Goal: Information Seeking & Learning: Learn about a topic

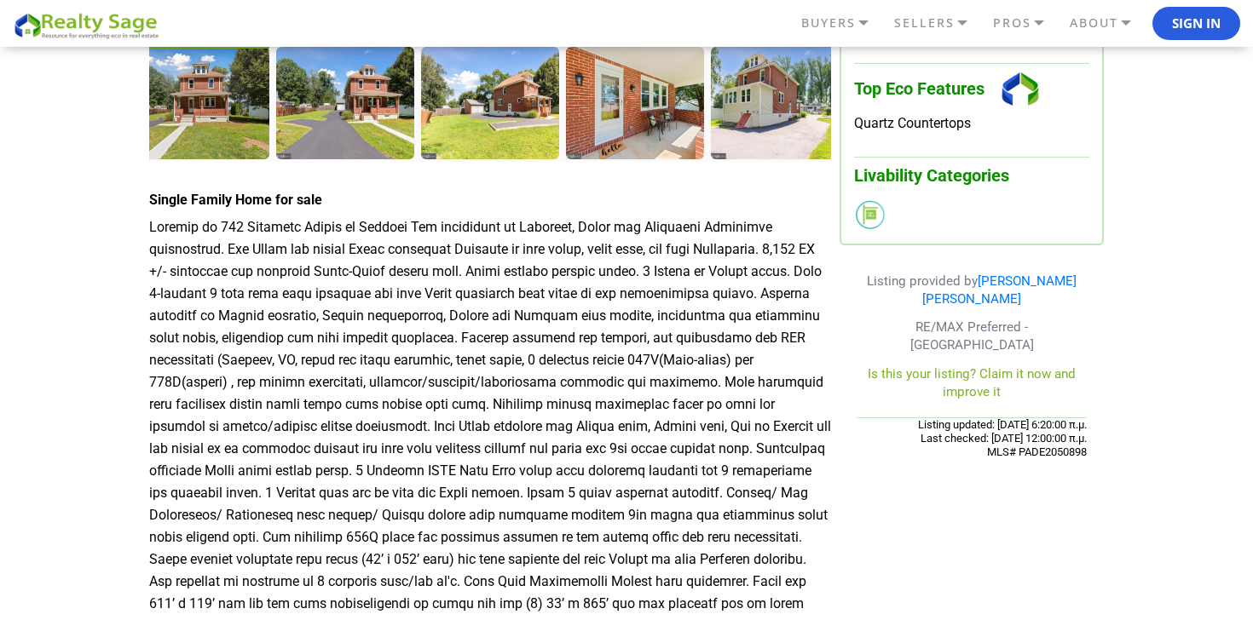
scroll to position [516, 0]
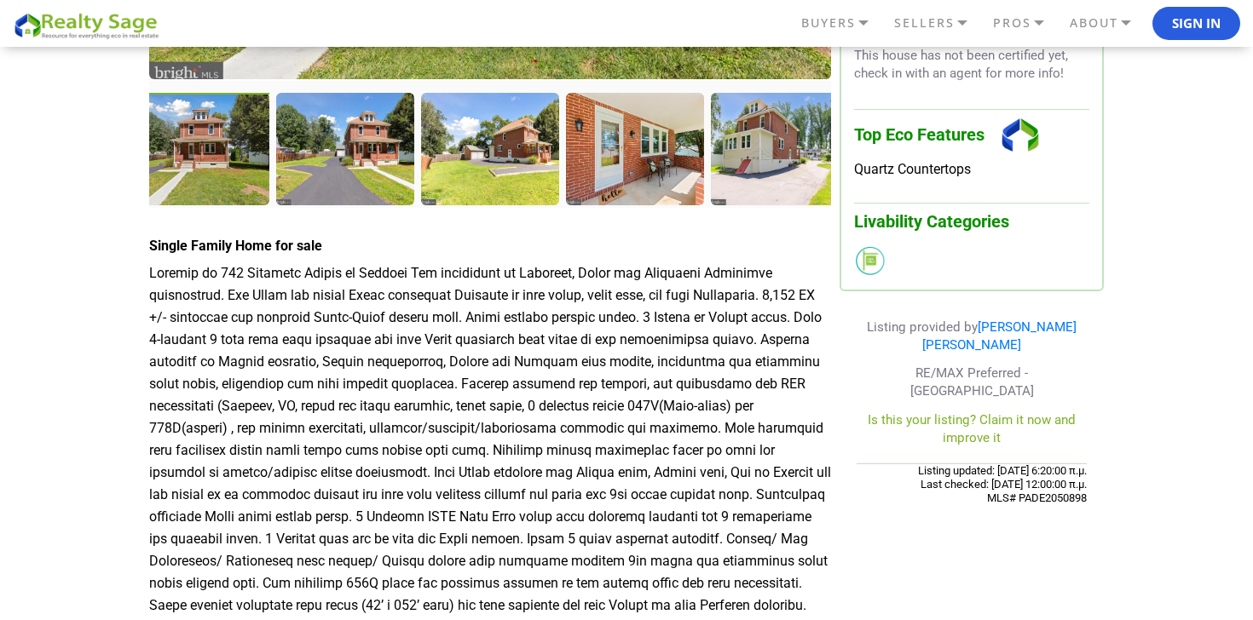
drag, startPoint x: 382, startPoint y: 454, endPoint x: 149, endPoint y: 237, distance: 318.4
click at [150, 238] on div "Single Family Home for sale" at bounding box center [490, 516] width 682 height 557
copy div "Single Family Home for sale Welcome to [STREET_ADDRESS] Twp surrounded by [GEOG…"
click at [306, 151] on div at bounding box center [346, 151] width 141 height 116
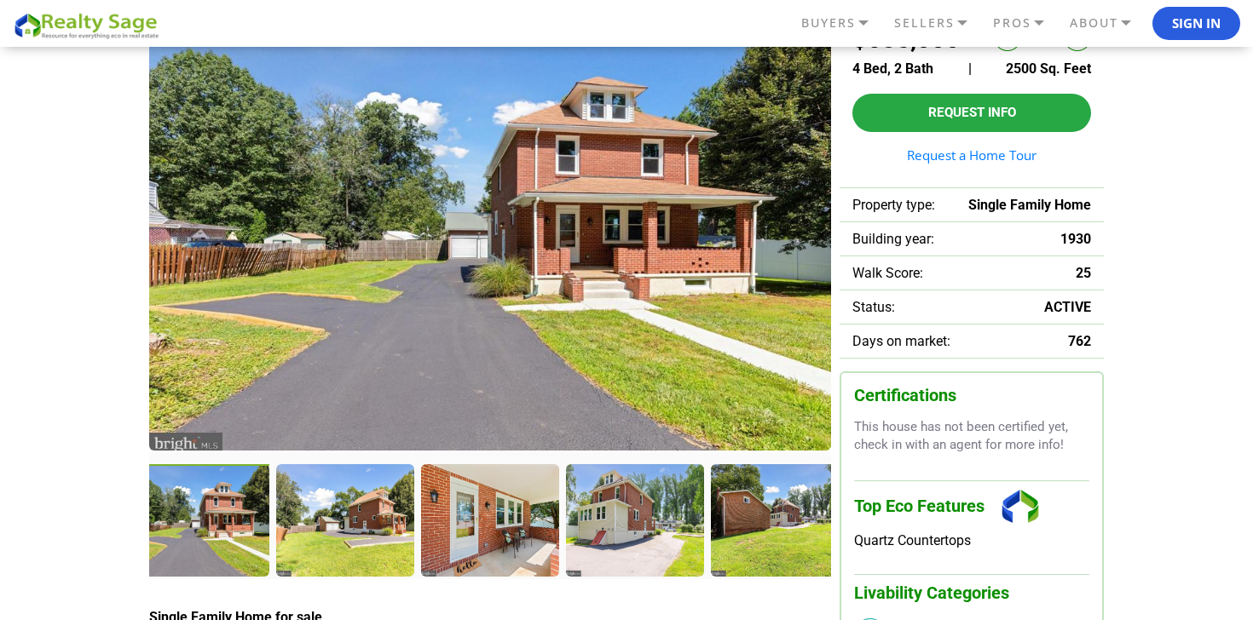
scroll to position [0, 0]
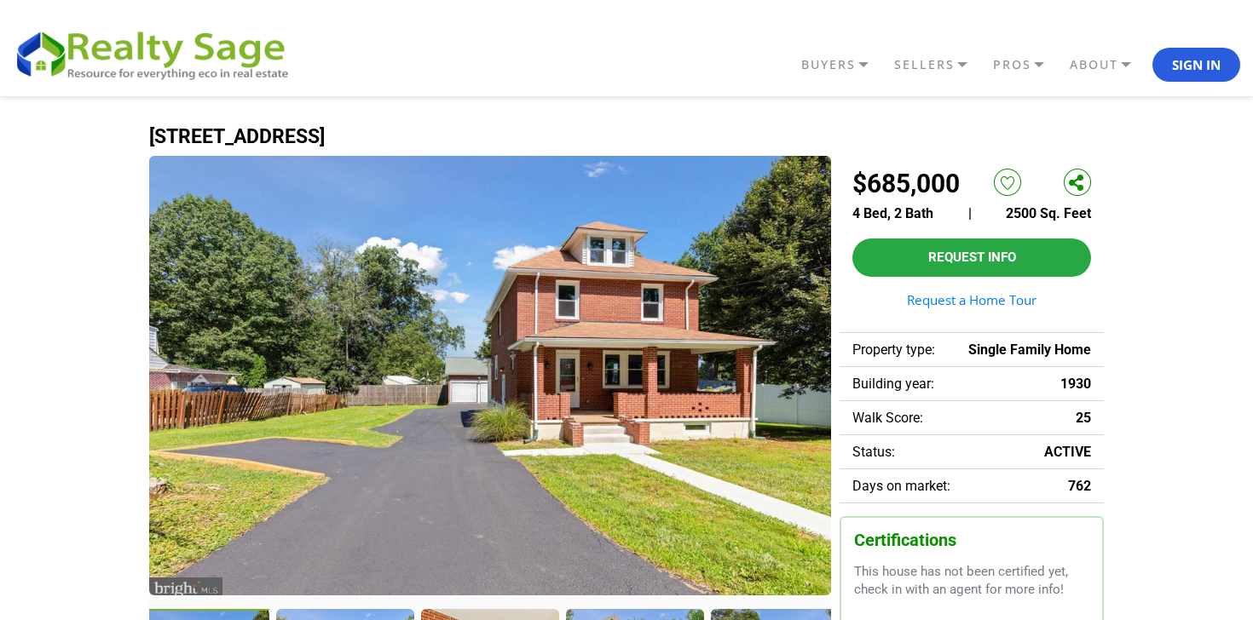
click at [436, 370] on img at bounding box center [490, 376] width 682 height 440
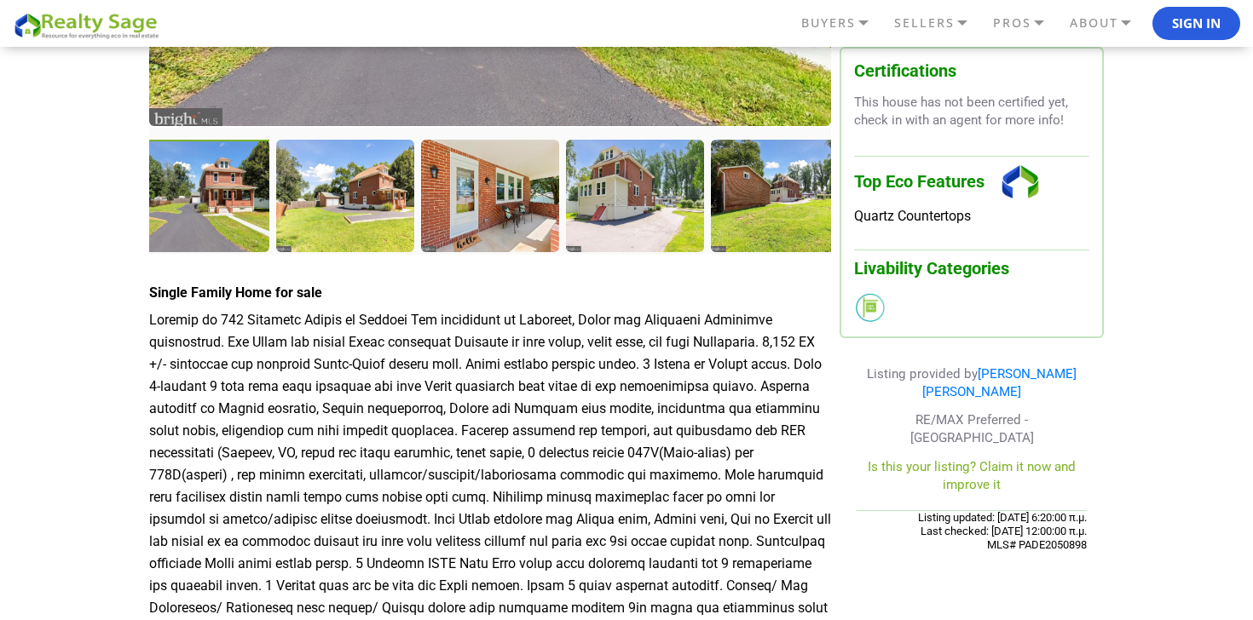
scroll to position [365, 0]
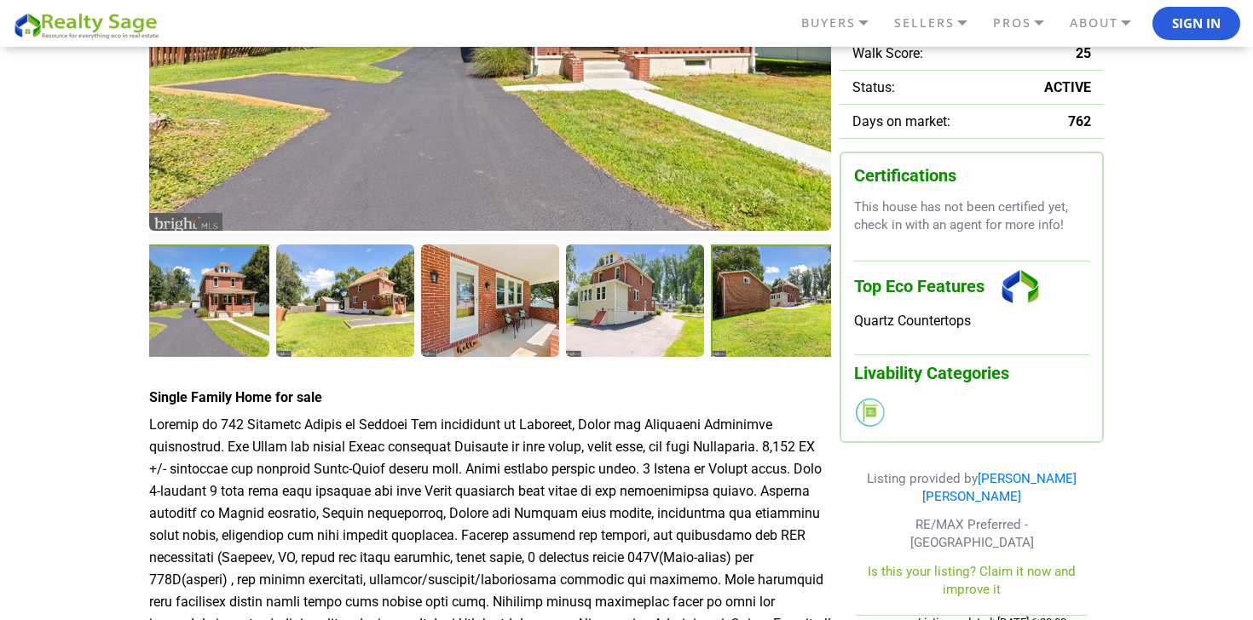
click at [726, 315] on div at bounding box center [781, 303] width 141 height 116
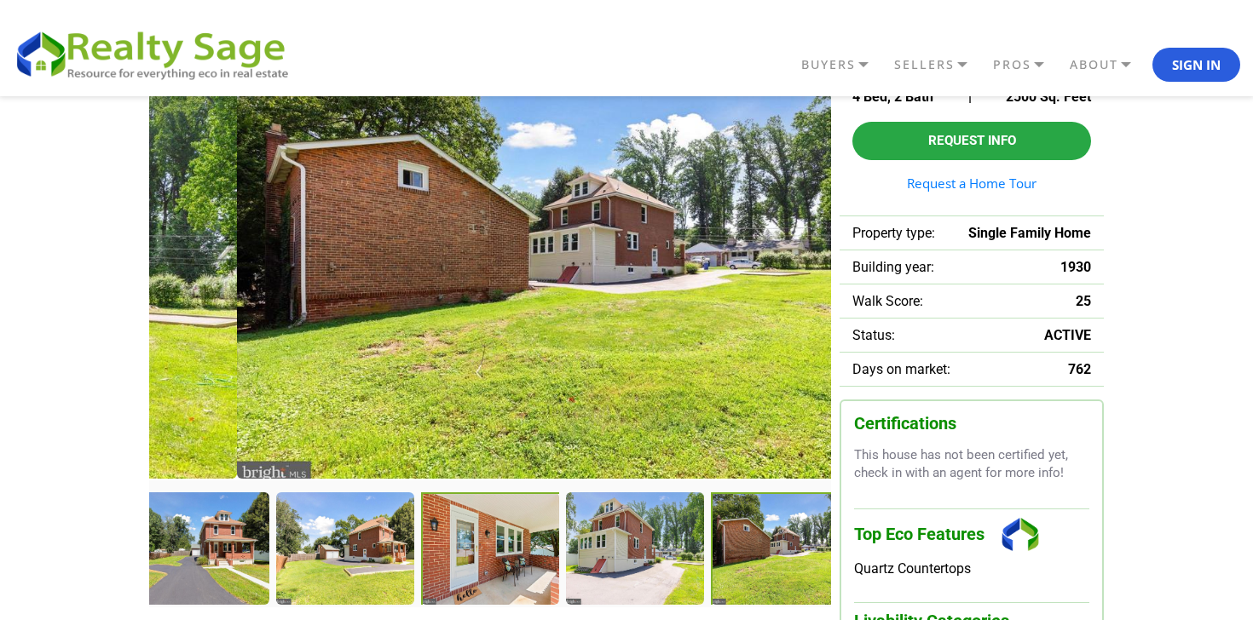
scroll to position [0, 0]
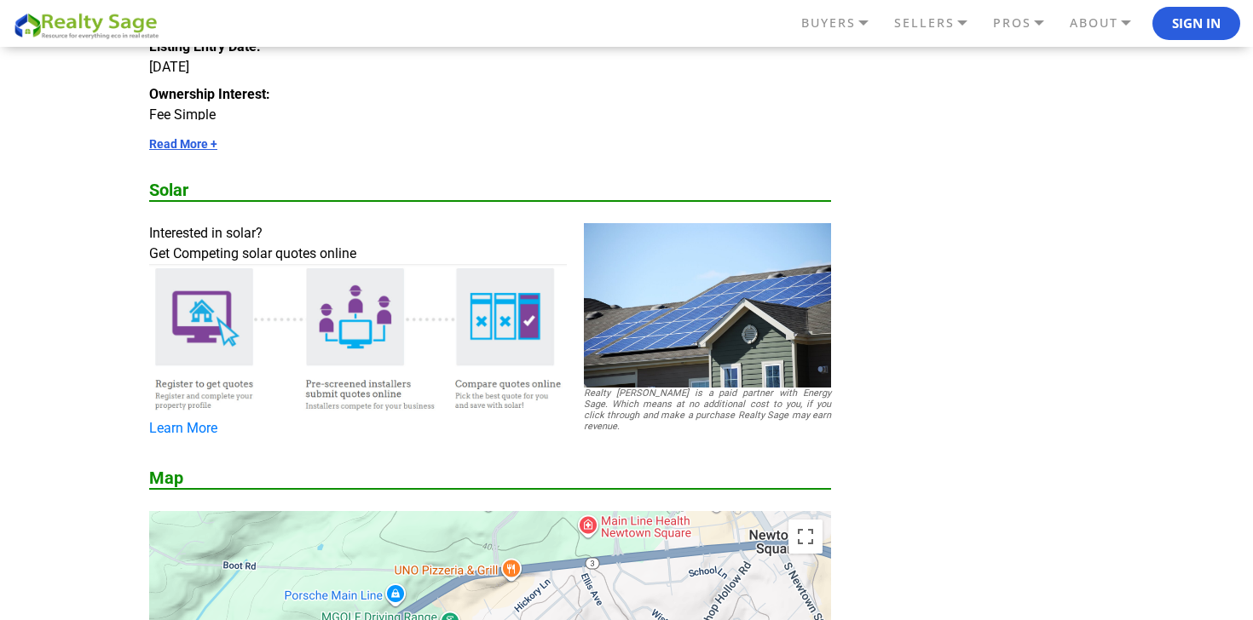
scroll to position [2178, 0]
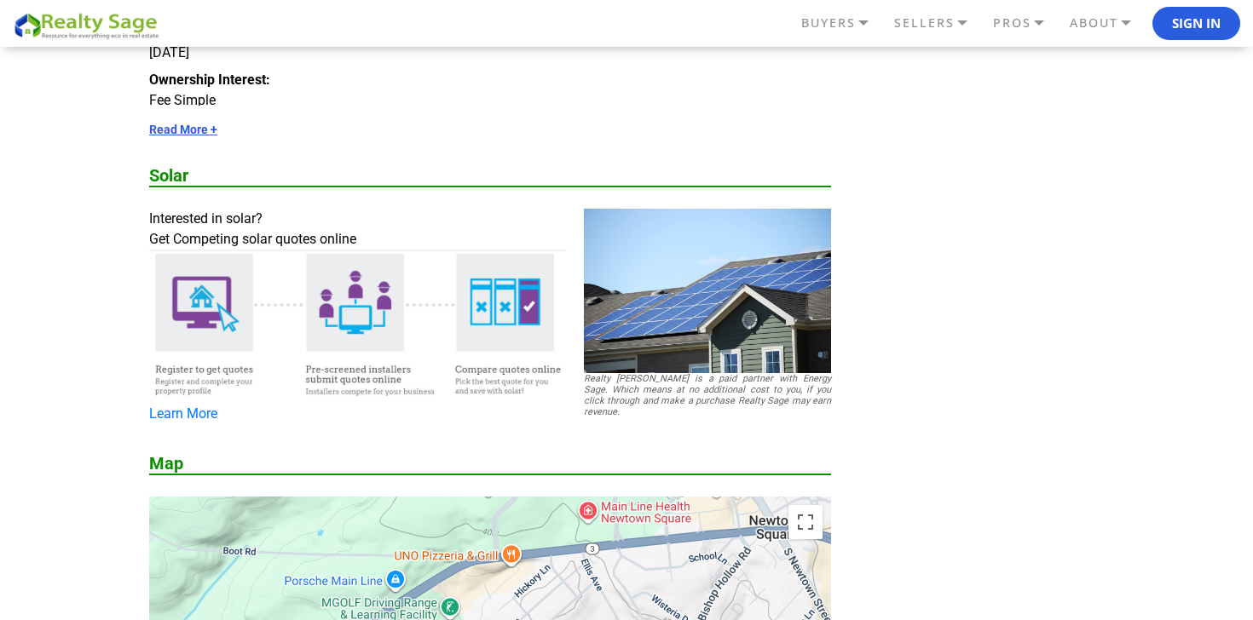
click at [200, 126] on link "Read More +" at bounding box center [490, 130] width 682 height 14
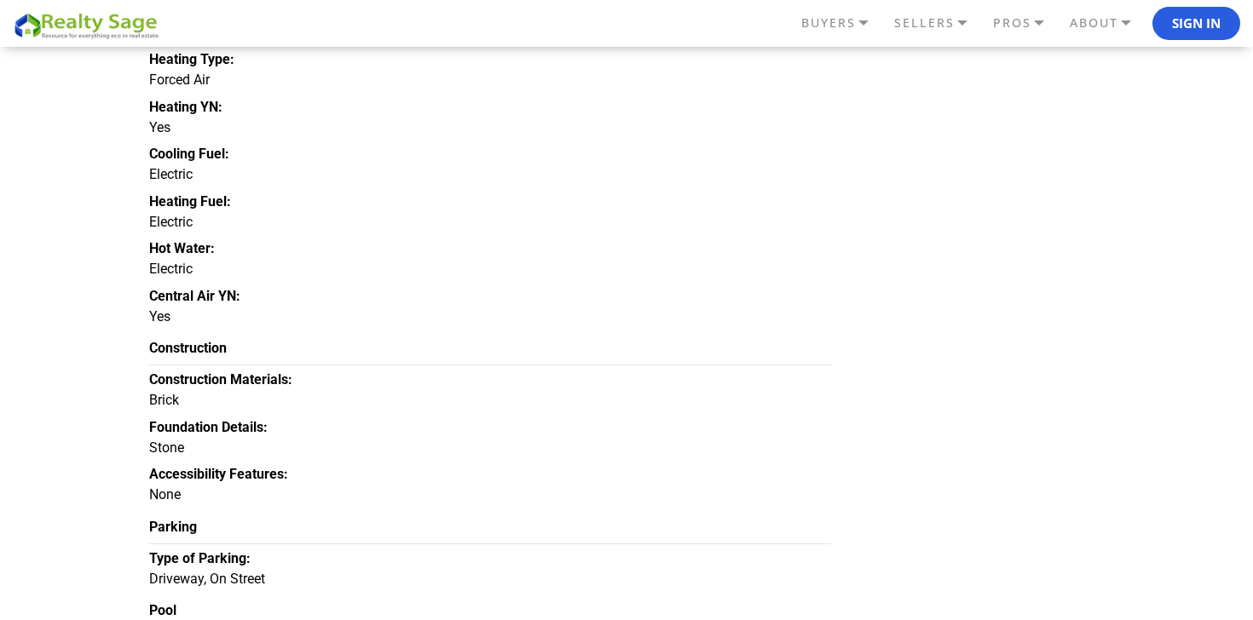
scroll to position [4344, 0]
